Goal: Check status: Check status

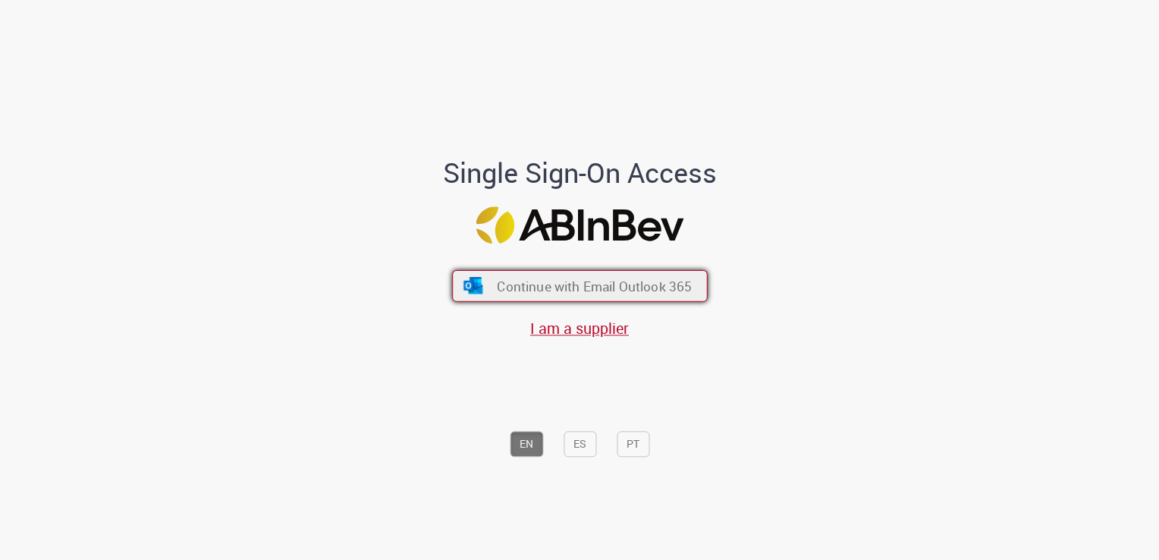
click at [533, 282] on span "Continue with Email Outlook 365" at bounding box center [594, 286] width 195 height 17
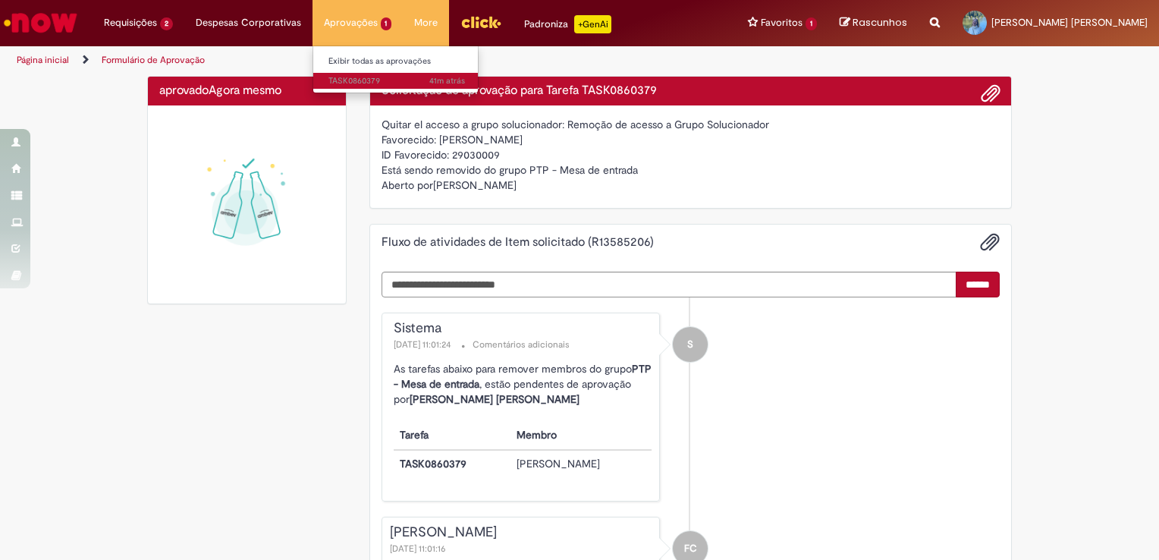
click at [372, 83] on span "41m atrás 41 minutos atrás TASK0860379" at bounding box center [396, 81] width 137 height 12
